Goal: Task Accomplishment & Management: Use online tool/utility

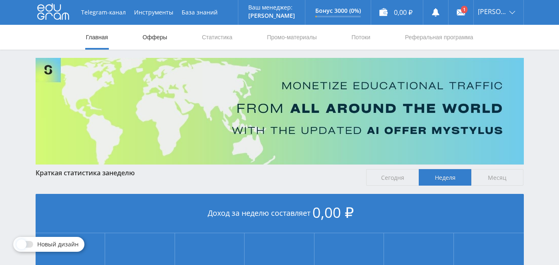
click at [161, 36] on link "Офферы" at bounding box center [155, 37] width 26 height 25
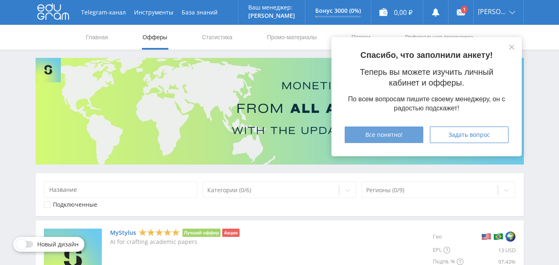
click at [401, 133] on span "Все понятно!" at bounding box center [383, 135] width 37 height 7
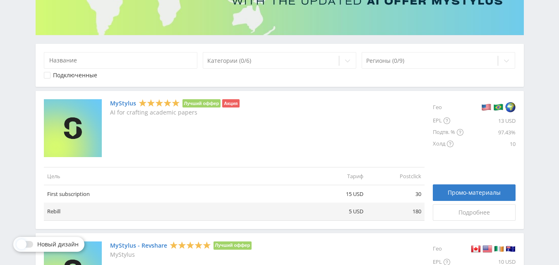
scroll to position [166, 0]
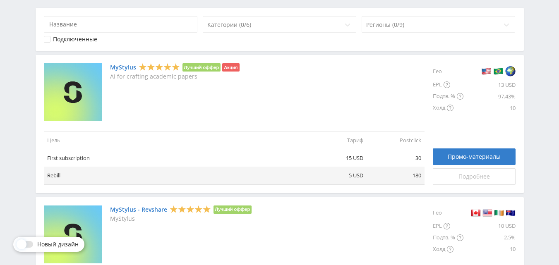
click at [471, 179] on span "Подробнее" at bounding box center [474, 176] width 31 height 7
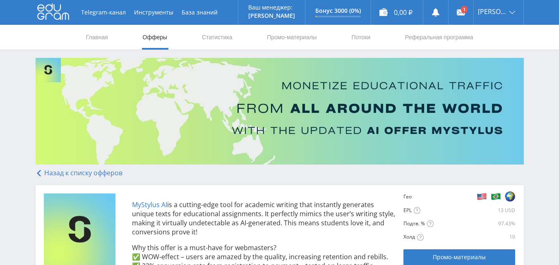
scroll to position [83, 0]
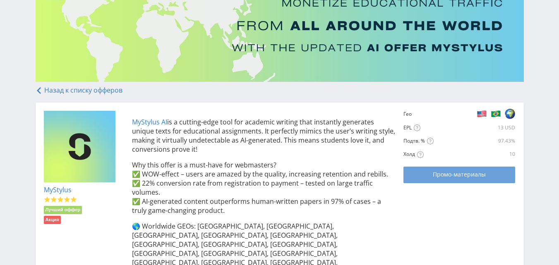
click at [441, 176] on span "Промо-материалы" at bounding box center [459, 174] width 53 height 7
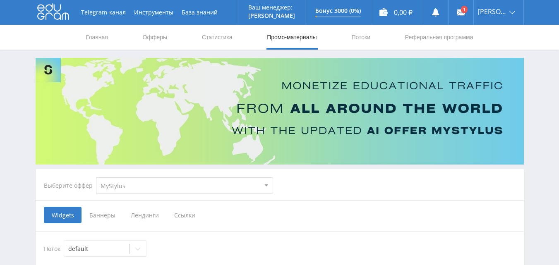
click at [179, 214] on span "Ссылки" at bounding box center [184, 215] width 37 height 17
click at [0, 0] on input "Ссылки" at bounding box center [0, 0] width 0 height 0
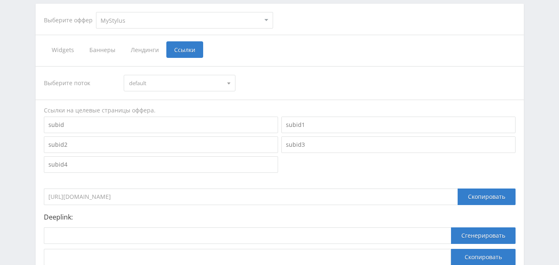
scroll to position [207, 0]
